Goal: Information Seeking & Learning: Understand process/instructions

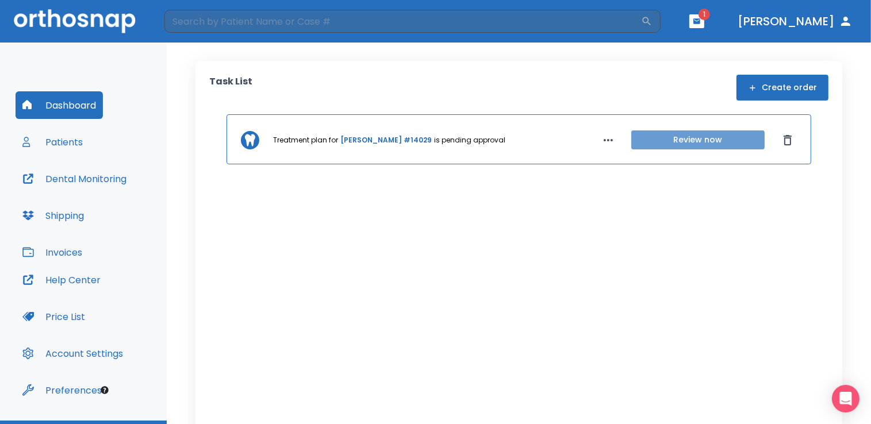
click at [658, 140] on button "Review now" at bounding box center [697, 140] width 133 height 19
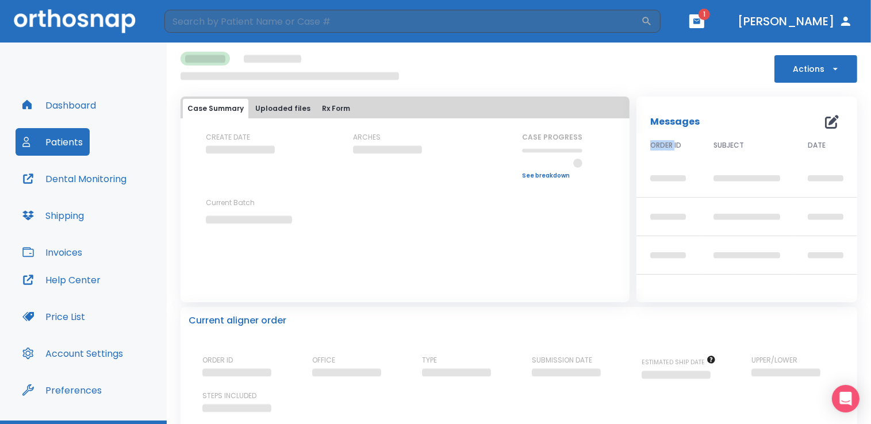
click at [658, 140] on span "ORDER ID" at bounding box center [665, 145] width 31 height 10
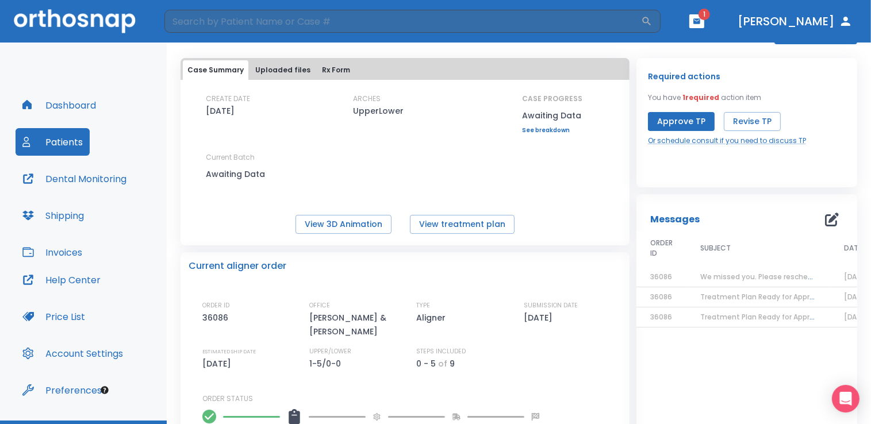
scroll to position [48, 0]
click at [462, 227] on button "View treatment plan" at bounding box center [462, 223] width 105 height 19
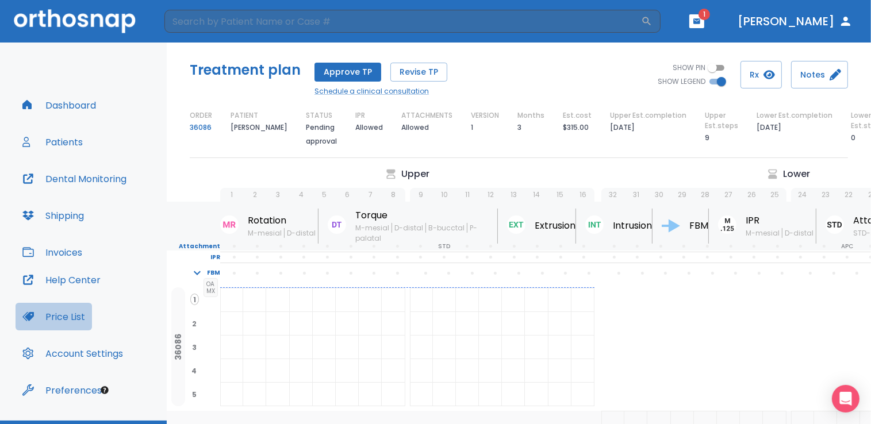
click at [77, 317] on button "Price List" at bounding box center [54, 317] width 76 height 28
